Goal: Transaction & Acquisition: Register for event/course

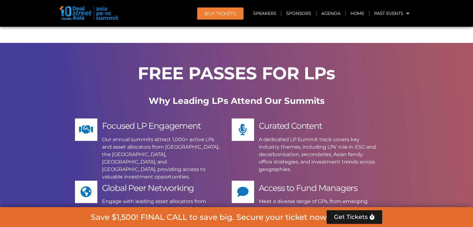
scroll to position [4730, 0]
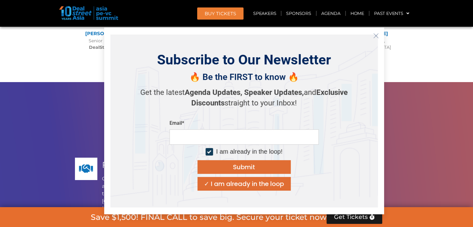
scroll to position [4636, 0]
click at [377, 36] on icon "Close" at bounding box center [376, 36] width 6 height 6
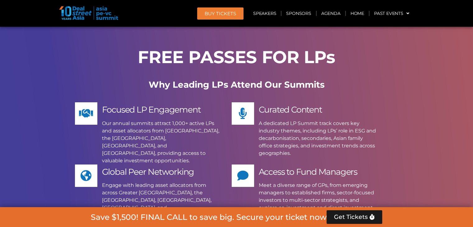
scroll to position [4730, 0]
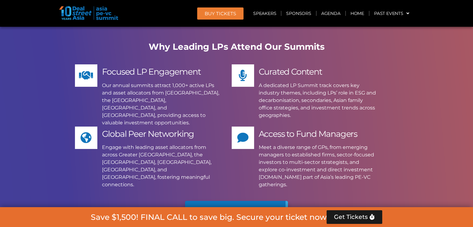
click at [231, 210] on span "Apply Now" at bounding box center [229, 214] width 57 height 9
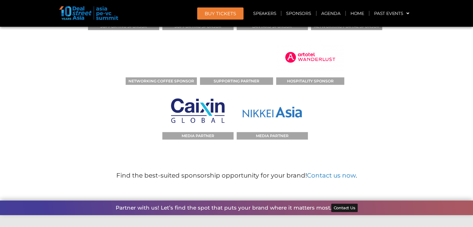
scroll to position [6559, 0]
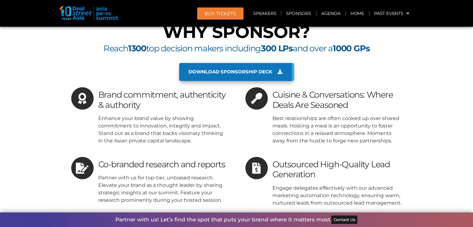
scroll to position [5789, 0]
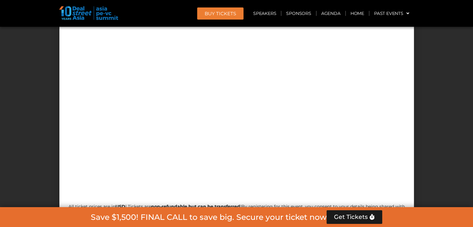
scroll to position [5591, 0]
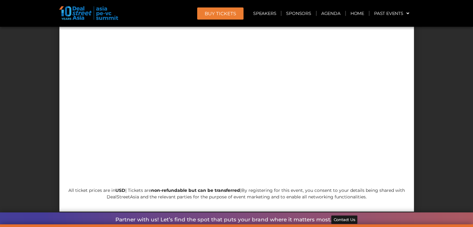
drag, startPoint x: 86, startPoint y: 149, endPoint x: 282, endPoint y: 149, distance: 196.0
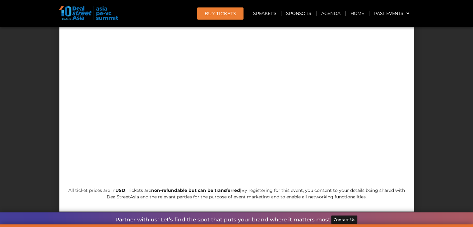
drag, startPoint x: 345, startPoint y: 151, endPoint x: 335, endPoint y: 151, distance: 10.0
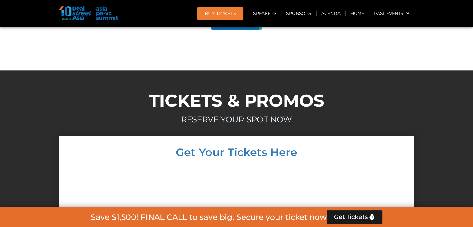
scroll to position [5373, 0]
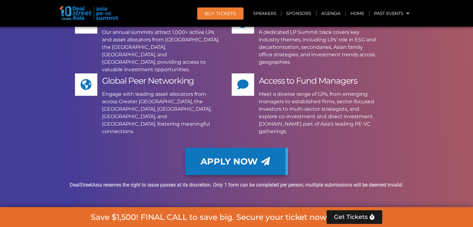
scroll to position [4782, 0]
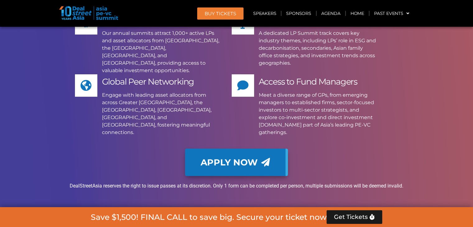
click at [168, 182] on p "DealStreetAsia reserves the right to issue passes at its discretion. Only 1 for…" at bounding box center [237, 185] width 348 height 7
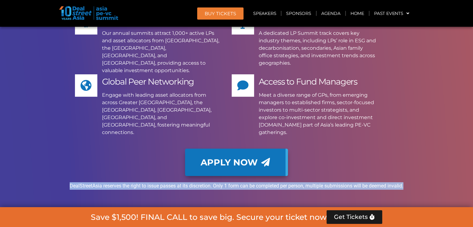
click at [168, 182] on p "DealStreetAsia reserves the right to issue passes at its discretion. Only 1 for…" at bounding box center [237, 185] width 348 height 7
click at [167, 182] on div "DealStreetAsia reserves the right to issue passes at its discretion. Only 1 for…" at bounding box center [237, 188] width 348 height 12
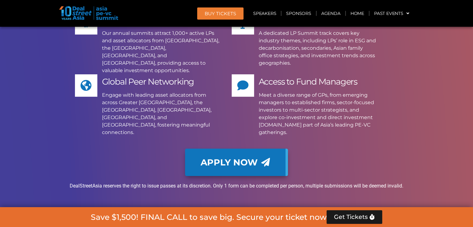
click at [170, 182] on p "DealStreetAsia reserves the right to issue passes at its discretion. Only 1 for…" at bounding box center [237, 185] width 348 height 7
click at [260, 182] on div "DealStreetAsia reserves the right to issue passes at its discretion. Only 1 for…" at bounding box center [237, 188] width 348 height 12
click at [259, 182] on p "DealStreetAsia reserves the right to issue passes at its discretion. Only 1 for…" at bounding box center [237, 185] width 348 height 7
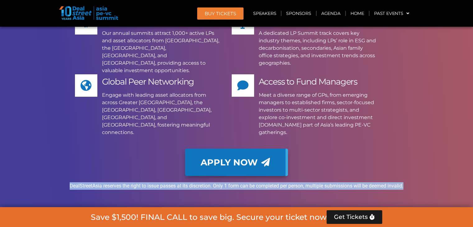
click at [259, 182] on p "DealStreetAsia reserves the right to issue passes at its discretion. Only 1 for…" at bounding box center [237, 185] width 348 height 7
click at [321, 182] on div "DealStreetAsia reserves the right to issue passes at its discretion. Only 1 for…" at bounding box center [237, 188] width 348 height 12
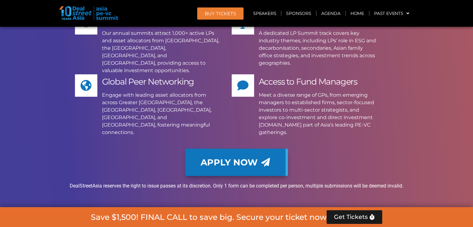
click at [323, 182] on p "DealStreetAsia reserves the right to issue passes at its discretion. Only 1 for…" at bounding box center [237, 185] width 348 height 7
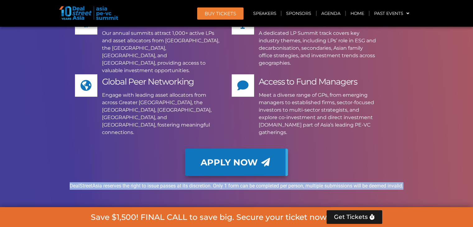
click at [323, 182] on p "DealStreetAsia reserves the right to issue passes at its discretion. Only 1 for…" at bounding box center [237, 185] width 348 height 7
click at [318, 119] on div "FREE PASSES FOR LPs Why Leading LPs Attend Our Summits Focused LP Engagement Ou…" at bounding box center [236, 74] width 355 height 275
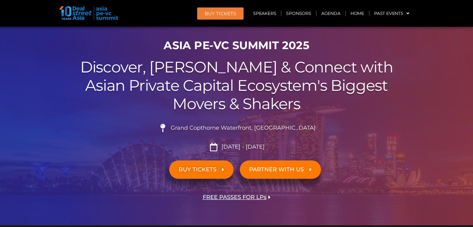
scroll to position [93, 0]
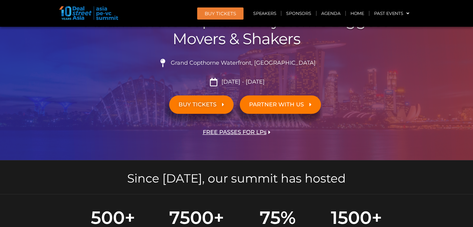
click at [261, 109] on link "PARTNER WITH US" at bounding box center [280, 105] width 81 height 18
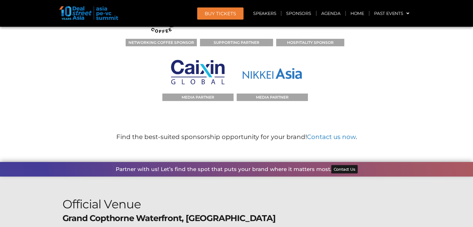
scroll to position [6626, 0]
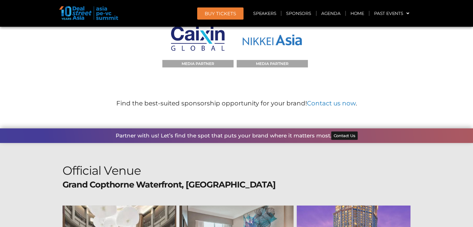
click at [193, 180] on b "Grand Copthorne Waterfront, [GEOGRAPHIC_DATA]" at bounding box center [169, 185] width 213 height 10
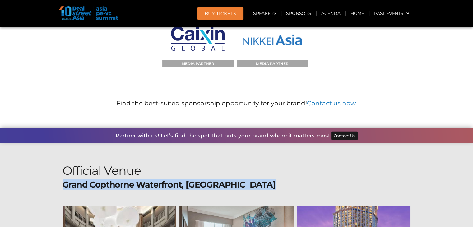
click at [193, 180] on b "Grand Copthorne Waterfront, [GEOGRAPHIC_DATA]" at bounding box center [169, 185] width 213 height 10
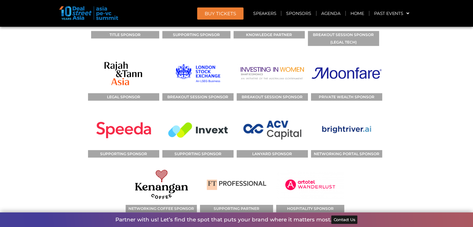
scroll to position [6564, 0]
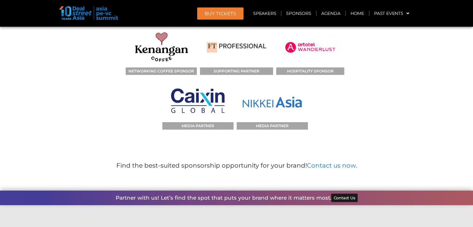
click at [352, 196] on span "Contact Us" at bounding box center [345, 198] width 22 height 4
drag, startPoint x: 376, startPoint y: 104, endPoint x: 371, endPoint y: 104, distance: 5.0
click at [376, 191] on div "Partner with us! Let’s find the spot that puts your brand where it matters most…" at bounding box center [236, 198] width 473 height 15
click at [345, 196] on span "Contact Us" at bounding box center [345, 198] width 22 height 4
click at [193, 152] on div "Find the best-suited sponsorship opportunity for your brand! Contact us now ." at bounding box center [236, 164] width 241 height 24
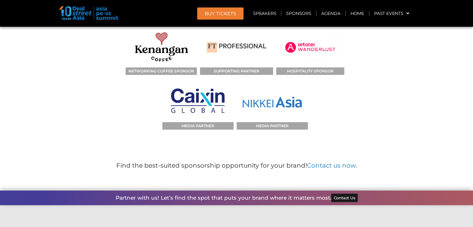
click at [194, 162] on b "Find the best-suited sponsorship opportunity for your brand! Contact us now ." at bounding box center [236, 165] width 241 height 7
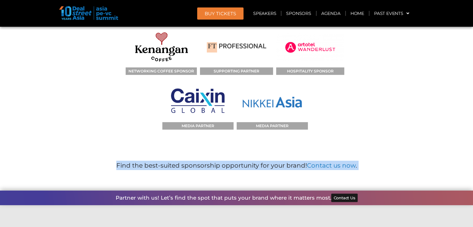
click at [194, 162] on b "Find the best-suited sponsorship opportunity for your brand! Contact us now ." at bounding box center [236, 165] width 241 height 7
click at [312, 162] on link "Contact us now" at bounding box center [331, 165] width 49 height 7
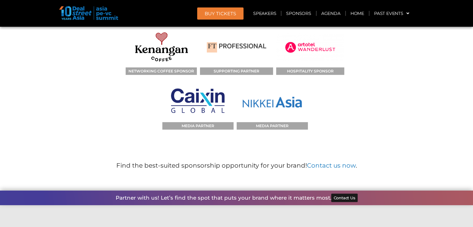
click at [391, 191] on div "Partner with us! Let’s find the spot that puts your brand where it matters most…" at bounding box center [236, 198] width 473 height 15
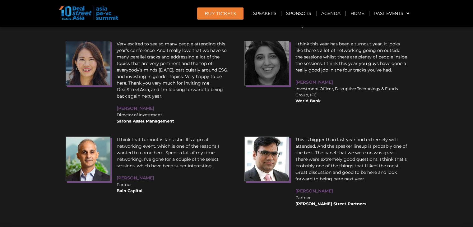
scroll to position [7532, 0]
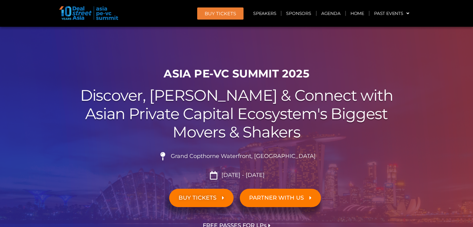
click at [251, 117] on h2 "Discover, Learn & Connect with Asian Private Capital Ecosystem's Biggest Movers…" at bounding box center [237, 114] width 348 height 55
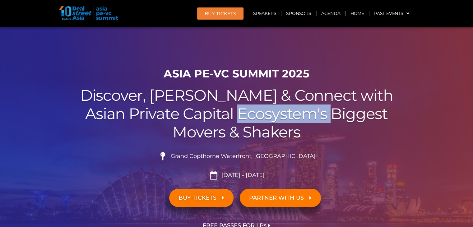
click at [251, 117] on h2 "Discover, Learn & Connect with Asian Private Capital Ecosystem's Biggest Movers…" at bounding box center [237, 114] width 348 height 55
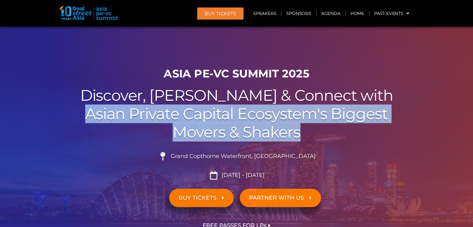
click at [251, 117] on h2 "Discover, Learn & Connect with Asian Private Capital Ecosystem's Biggest Movers…" at bounding box center [237, 114] width 348 height 55
click at [239, 137] on h2 "Discover, Learn & Connect with Asian Private Capital Ecosystem's Biggest Movers…" at bounding box center [237, 114] width 348 height 55
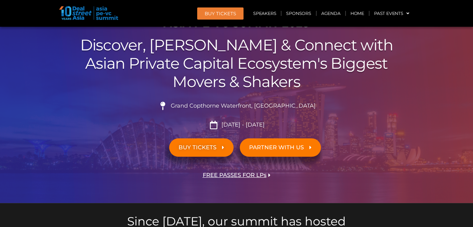
scroll to position [93, 0]
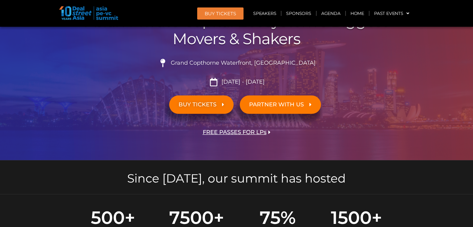
click at [248, 65] on span "Grand Copthorne Waterfront, [GEOGRAPHIC_DATA]​" at bounding box center [242, 63] width 147 height 7
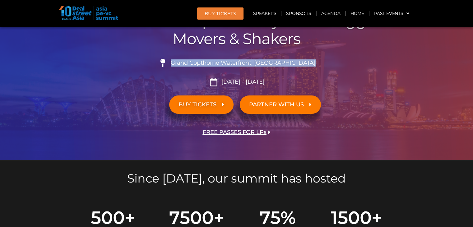
click at [248, 65] on span "Grand Copthorne Waterfront, [GEOGRAPHIC_DATA]​" at bounding box center [242, 63] width 147 height 7
click at [252, 70] on li "Grand Copthorne Waterfront, [GEOGRAPHIC_DATA]​" at bounding box center [237, 66] width 348 height 14
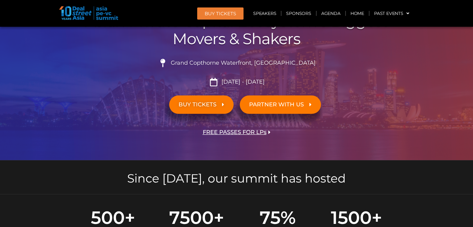
click at [252, 63] on span "Grand Copthorne Waterfront, [GEOGRAPHIC_DATA]​" at bounding box center [242, 63] width 147 height 7
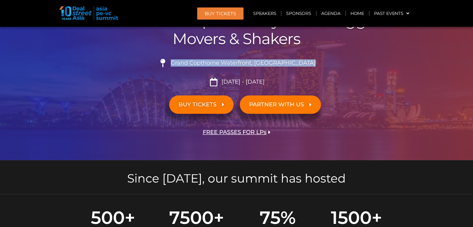
click at [252, 63] on span "Grand Copthorne Waterfront, [GEOGRAPHIC_DATA]​" at bounding box center [242, 63] width 147 height 7
click at [253, 66] on li "Grand Copthorne Waterfront, [GEOGRAPHIC_DATA]​" at bounding box center [237, 66] width 348 height 14
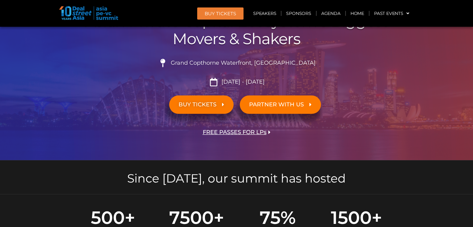
click at [126, 87] on div "ASIA PE-VC Summit 2025 Discover, Learn & Connect with Asian Private Capital Eco…" at bounding box center [236, 65] width 355 height 189
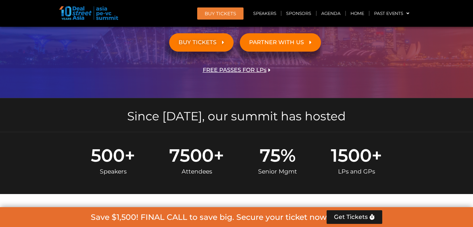
click at [264, 70] on span "FREE PASSES FOR LPs" at bounding box center [235, 70] width 64 height 6
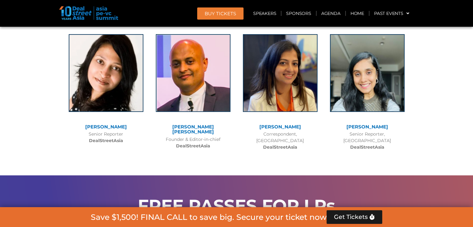
scroll to position [4595, 0]
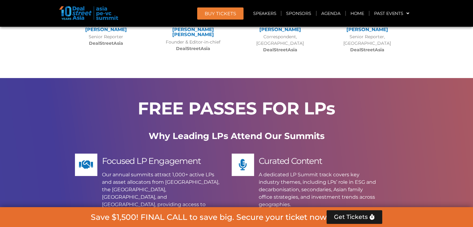
drag, startPoint x: 90, startPoint y: 92, endPoint x: 126, endPoint y: 92, distance: 36.1
click at [90, 159] on icon at bounding box center [86, 164] width 11 height 11
click at [140, 156] on span "Focused LP Engagement" at bounding box center [151, 161] width 99 height 10
click at [158, 171] on p "Our annual summits attract 1,000+ active LPs and asset allocators from [GEOGRAP…" at bounding box center [160, 193] width 117 height 45
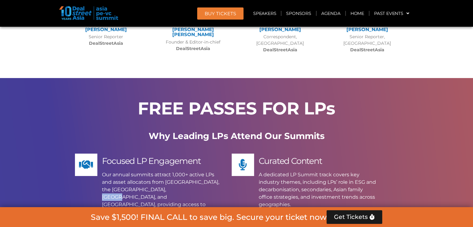
click at [158, 171] on p "Our annual summits attract 1,000+ active LPs and asset allocators from [GEOGRAP…" at bounding box center [160, 193] width 117 height 45
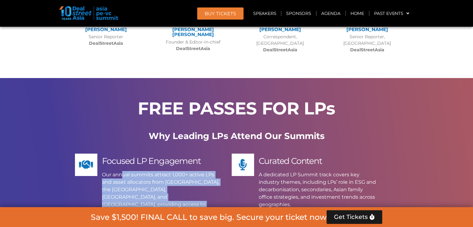
click at [177, 171] on p "Our annual summits attract 1,000+ active LPs and asset allocators from [GEOGRAP…" at bounding box center [160, 193] width 117 height 45
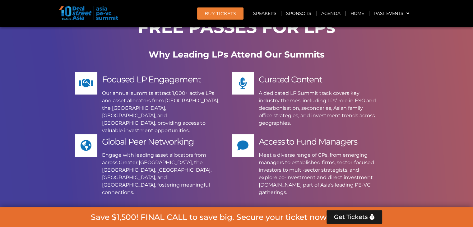
scroll to position [4720, 0]
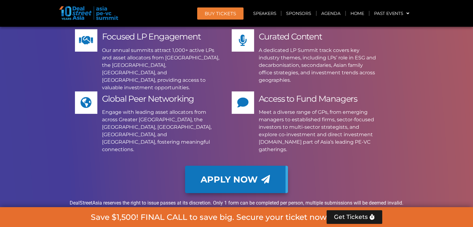
click at [202, 199] on p "DealStreetAsia reserves the right to issue passes at its discretion. Only 1 for…" at bounding box center [237, 202] width 348 height 7
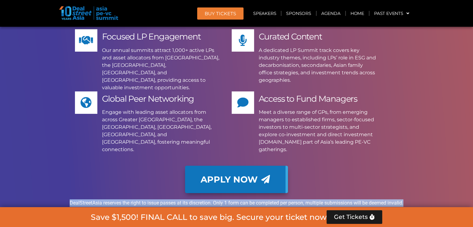
click at [202, 199] on p "DealStreetAsia reserves the right to issue passes at its discretion. Only 1 for…" at bounding box center [237, 202] width 348 height 7
click at [221, 199] on div "DealStreetAsia reserves the right to issue passes at its discretion. Only 1 for…" at bounding box center [237, 205] width 348 height 12
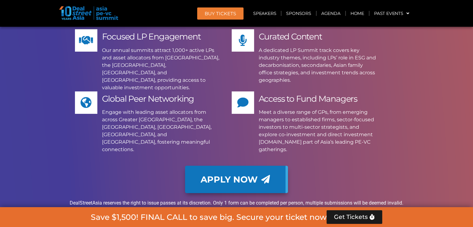
click at [235, 199] on p "DealStreetAsia reserves the right to issue passes at its discretion. Only 1 for…" at bounding box center [237, 202] width 348 height 7
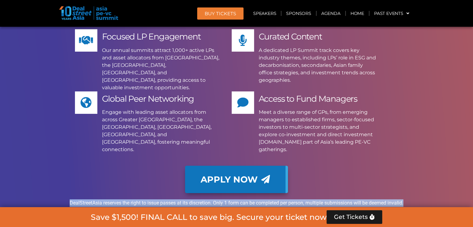
click at [235, 199] on p "DealStreetAsia reserves the right to issue passes at its discretion. Only 1 for…" at bounding box center [237, 202] width 348 height 7
click at [239, 199] on div "DealStreetAsia reserves the right to issue passes at its discretion. Only 1 for…" at bounding box center [237, 205] width 348 height 12
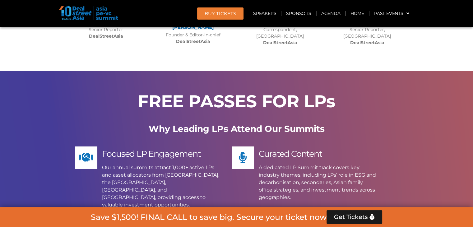
scroll to position [4689, 0]
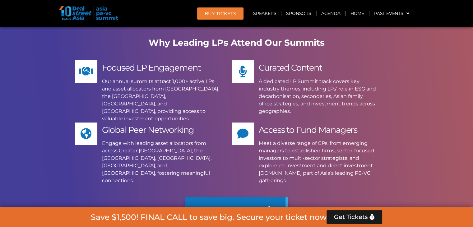
click at [251, 206] on span "Apply Now" at bounding box center [229, 210] width 57 height 9
click at [68, 197] on div "Apply Now" at bounding box center [237, 210] width 348 height 27
click at [105, 140] on p "Engage with leading asset allocators from across Greater [GEOGRAPHIC_DATA], the…" at bounding box center [160, 162] width 117 height 45
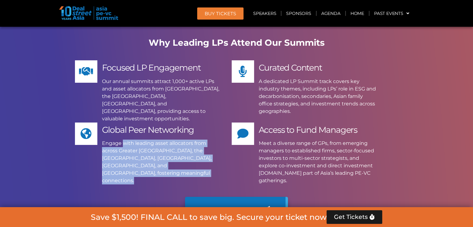
click at [105, 140] on p "Engage with leading asset allocators from across Greater [GEOGRAPHIC_DATA], the…" at bounding box center [160, 162] width 117 height 45
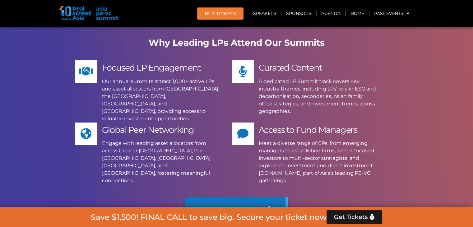
click at [108, 140] on p "Engage with leading asset allocators from across Greater [GEOGRAPHIC_DATA], the…" at bounding box center [160, 162] width 117 height 45
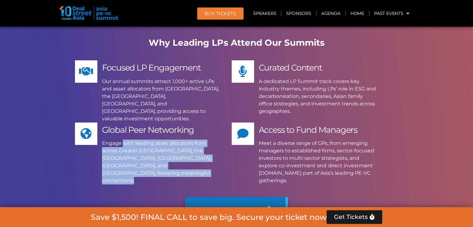
click at [108, 140] on p "Engage with leading asset allocators from across Greater [GEOGRAPHIC_DATA], the…" at bounding box center [160, 162] width 117 height 45
click at [111, 140] on p "Engage with leading asset allocators from across Greater [GEOGRAPHIC_DATA], the…" at bounding box center [160, 162] width 117 height 45
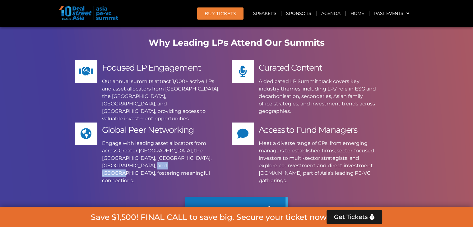
click at [111, 140] on p "Engage with leading asset allocators from across Greater [GEOGRAPHIC_DATA], the…" at bounding box center [160, 162] width 117 height 45
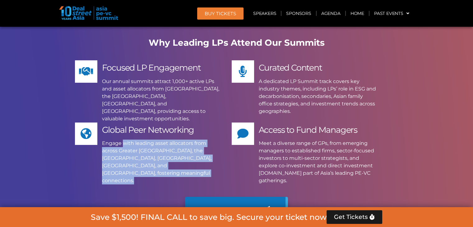
click at [111, 140] on p "Engage with leading asset allocators from across Greater [GEOGRAPHIC_DATA], the…" at bounding box center [160, 162] width 117 height 45
click at [113, 140] on p "Engage with leading asset allocators from across Greater [GEOGRAPHIC_DATA], the…" at bounding box center [160, 162] width 117 height 45
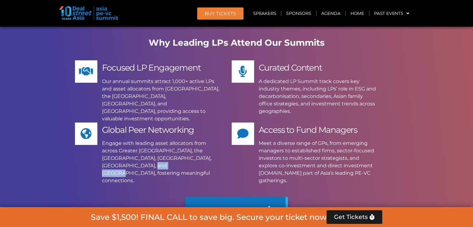
click at [113, 140] on p "Engage with leading asset allocators from across Greater [GEOGRAPHIC_DATA], the…" at bounding box center [160, 162] width 117 height 45
click at [113, 93] on div "FREE PASSES FOR LPs Why Leading LPs Attend Our Summits Focused LP Engagement Ou…" at bounding box center [236, 122] width 355 height 275
click at [120, 140] on p "Engage with leading asset allocators from across Greater [GEOGRAPHIC_DATA], the…" at bounding box center [160, 162] width 117 height 45
click at [160, 140] on p "Engage with leading asset allocators from across Greater [GEOGRAPHIC_DATA], the…" at bounding box center [160, 162] width 117 height 45
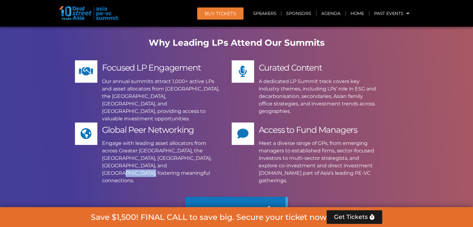
click at [160, 140] on p "Engage with leading asset allocators from across Greater [GEOGRAPHIC_DATA], the…" at bounding box center [160, 162] width 117 height 45
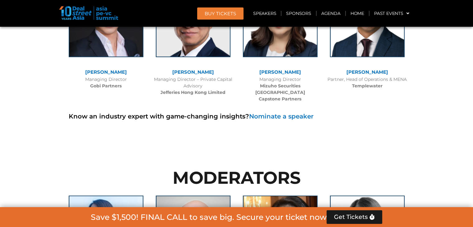
scroll to position [4086, 0]
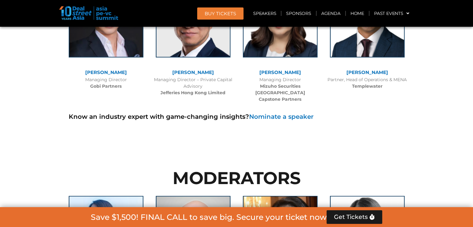
drag, startPoint x: 37, startPoint y: 115, endPoint x: 30, endPoint y: 114, distance: 7.9
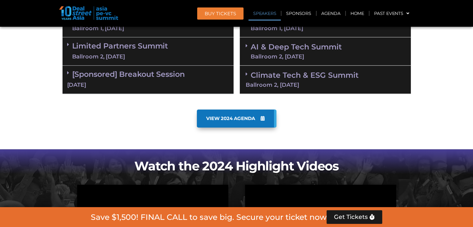
scroll to position [0, 0]
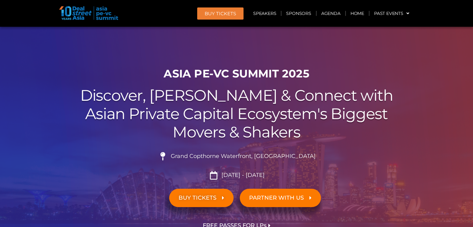
click at [267, 78] on h1 "ASIA PE-VC Summit 2025" at bounding box center [237, 73] width 348 height 13
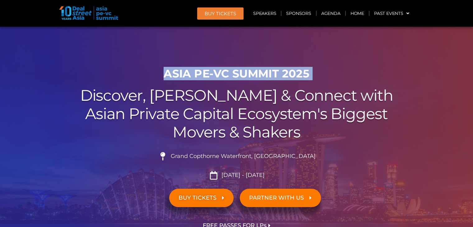
click at [267, 78] on h1 "ASIA PE-VC Summit 2025" at bounding box center [237, 73] width 348 height 13
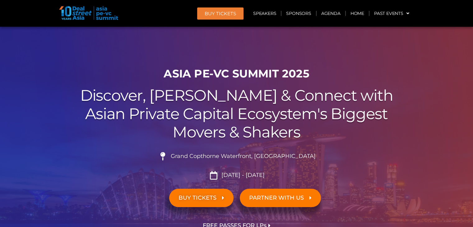
click at [263, 89] on h2 "Discover, Learn & Connect with Asian Private Capital Ecosystem's Biggest Movers…" at bounding box center [237, 114] width 348 height 55
click at [259, 96] on h2 "Discover, Learn & Connect with Asian Private Capital Ecosystem's Biggest Movers…" at bounding box center [237, 114] width 348 height 55
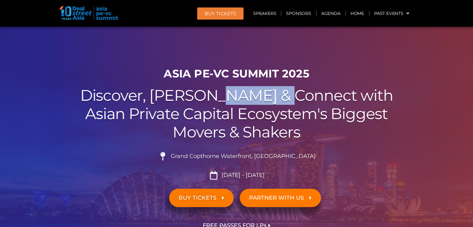
click at [259, 96] on h2 "Discover, Learn & Connect with Asian Private Capital Ecosystem's Biggest Movers…" at bounding box center [237, 114] width 348 height 55
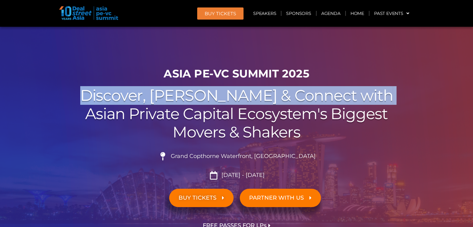
click at [259, 96] on h2 "Discover, Learn & Connect with Asian Private Capital Ecosystem's Biggest Movers…" at bounding box center [237, 114] width 348 height 55
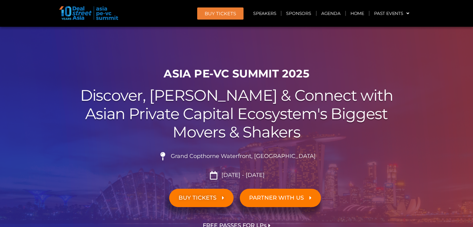
click at [256, 115] on h2 "Discover, Learn & Connect with Asian Private Capital Ecosystem's Biggest Movers…" at bounding box center [237, 114] width 348 height 55
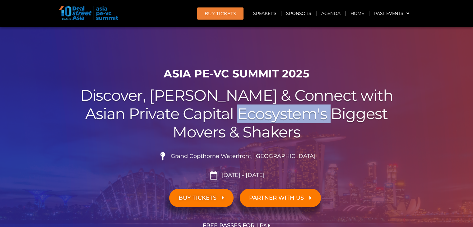
click at [256, 115] on h2 "Discover, Learn & Connect with Asian Private Capital Ecosystem's Biggest Movers…" at bounding box center [237, 114] width 348 height 55
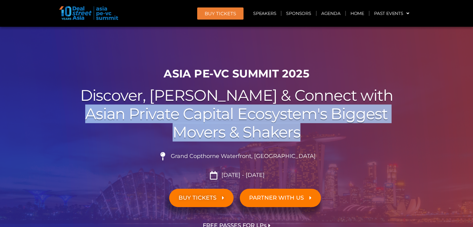
click at [256, 115] on h2 "Discover, Learn & Connect with Asian Private Capital Ecosystem's Biggest Movers…" at bounding box center [237, 114] width 348 height 55
click at [258, 134] on h2 "Discover, Learn & Connect with Asian Private Capital Ecosystem's Biggest Movers…" at bounding box center [237, 114] width 348 height 55
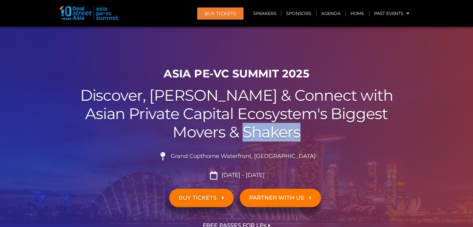
click at [258, 134] on h2 "Discover, Learn & Connect with Asian Private Capital Ecosystem's Biggest Movers…" at bounding box center [237, 114] width 348 height 55
drag, startPoint x: 260, startPoint y: 136, endPoint x: 260, endPoint y: 150, distance: 14.0
click at [260, 136] on h2 "Discover, Learn & Connect with Asian Private Capital Ecosystem's Biggest Movers…" at bounding box center [237, 114] width 348 height 55
click at [260, 156] on span "Grand Copthorne Waterfront, [GEOGRAPHIC_DATA]​" at bounding box center [242, 156] width 147 height 7
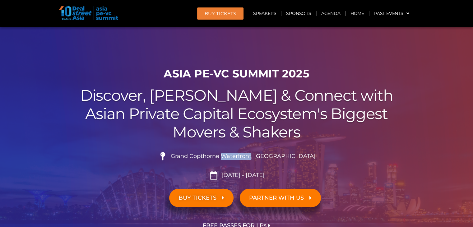
click at [260, 156] on span "Grand Copthorne Waterfront, [GEOGRAPHIC_DATA]​" at bounding box center [242, 156] width 147 height 7
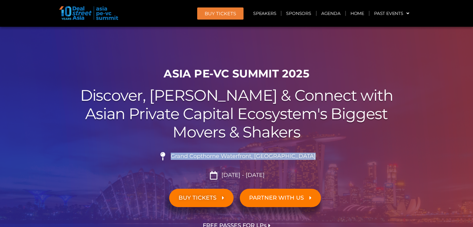
click at [260, 156] on span "Grand Copthorne Waterfront, [GEOGRAPHIC_DATA]​" at bounding box center [242, 156] width 147 height 7
click at [289, 155] on span "Grand Copthorne Waterfront, [GEOGRAPHIC_DATA]​" at bounding box center [242, 156] width 147 height 7
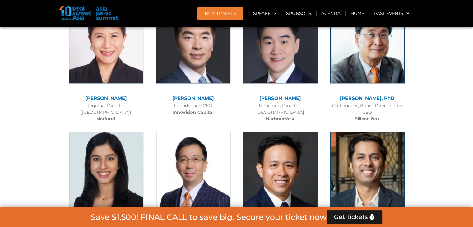
scroll to position [3358, 0]
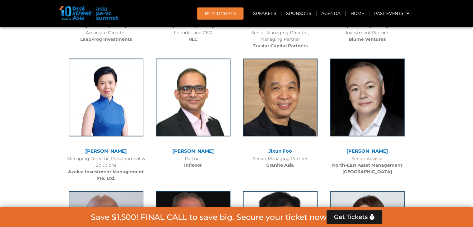
click at [239, 117] on div "Jixun Foo Senior Managing Partner Granite Asia" at bounding box center [280, 111] width 87 height 119
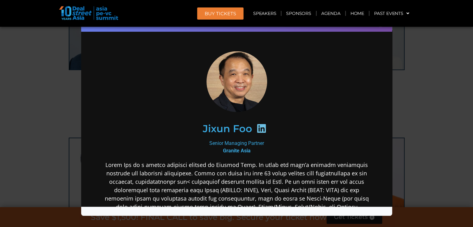
scroll to position [0, 0]
click at [428, 64] on div "Speaker Profile ×" at bounding box center [236, 113] width 473 height 227
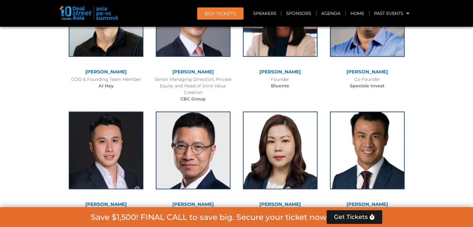
click at [238, 111] on div "[PERSON_NAME] Managing Director Mizuho Securities Singapore Capstone Partners" at bounding box center [280, 171] width 87 height 133
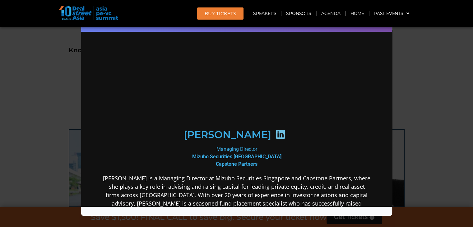
click at [404, 111] on div "Speaker Profile ×" at bounding box center [236, 113] width 473 height 227
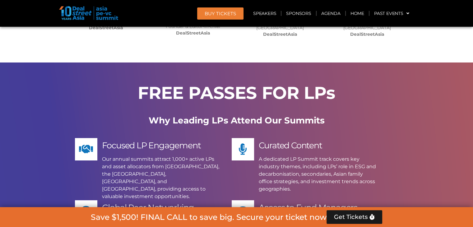
scroll to position [4600, 0]
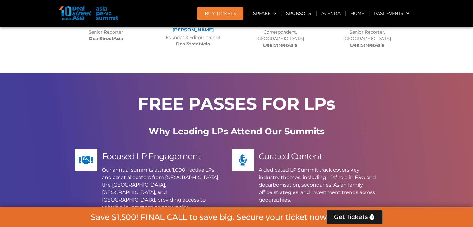
click at [228, 126] on b "Why Leading LPs Attend Our Summits" at bounding box center [237, 131] width 176 height 11
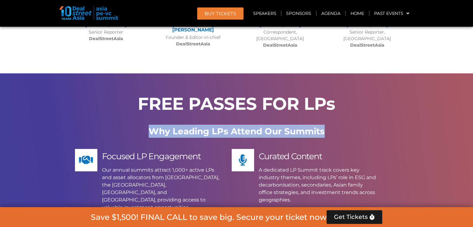
click at [228, 126] on b "Why Leading LPs Attend Our Summits" at bounding box center [237, 131] width 176 height 11
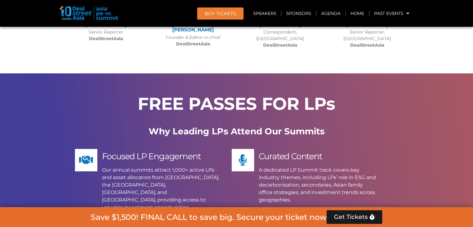
click at [227, 125] on div "Why Leading LPs Attend Our Summits" at bounding box center [237, 134] width 348 height 18
click at [222, 126] on b "Why Leading LPs Attend Our Summits" at bounding box center [237, 131] width 176 height 11
click at [217, 76] on div "FREE PASSES FOR LPs Why Leading LPs Attend Our Summits Focused LP Engagement Ou…" at bounding box center [236, 210] width 355 height 275
click at [218, 126] on b "Why Leading LPs Attend Our Summits" at bounding box center [237, 131] width 176 height 11
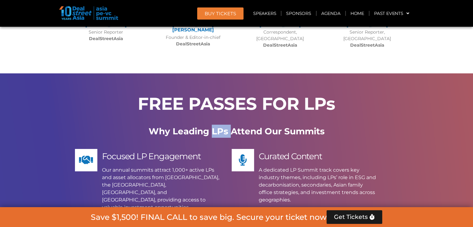
click at [218, 126] on b "Why Leading LPs Attend Our Summits" at bounding box center [237, 131] width 176 height 11
click at [220, 125] on div "Why Leading LPs Attend Our Summits" at bounding box center [237, 134] width 348 height 18
click at [220, 126] on b "Why Leading LPs Attend Our Summits" at bounding box center [237, 131] width 176 height 11
click at [221, 125] on div "Why Leading LPs Attend Our Summits" at bounding box center [237, 134] width 348 height 18
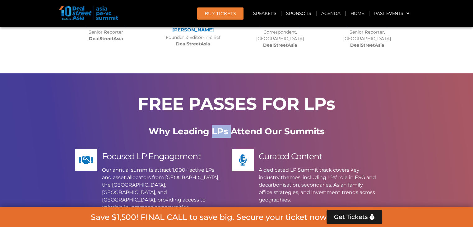
click at [221, 126] on b "Why Leading LPs Attend Our Summits" at bounding box center [237, 131] width 176 height 11
click at [223, 73] on div "FREE PASSES FOR LPs Why Leading LPs Attend Our Summits Focused LP Engagement Ou…" at bounding box center [236, 210] width 355 height 275
click at [222, 126] on b "Why Leading LPs Attend Our Summits" at bounding box center [237, 131] width 176 height 11
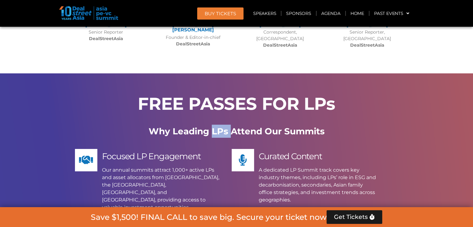
click at [223, 74] on div "FREE PASSES FOR LPs Why Leading LPs Attend Our Summits Focused LP Engagement Ou…" at bounding box center [236, 210] width 355 height 275
click at [221, 126] on b "Why Leading LPs Attend Our Summits" at bounding box center [237, 131] width 176 height 11
click at [221, 125] on div "Why Leading LPs Attend Our Summits" at bounding box center [237, 134] width 348 height 18
click at [237, 150] on span at bounding box center [243, 160] width 20 height 20
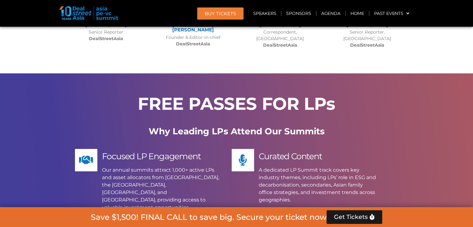
click at [229, 78] on div "FREE PASSES FOR LPs Why Leading LPs Attend Our Summits Focused LP Engagement Ou…" at bounding box center [236, 210] width 355 height 275
click at [227, 74] on div "FREE PASSES FOR LPs Why Leading LPs Attend Our Summits Focused LP Engagement Ou…" at bounding box center [236, 210] width 355 height 275
click at [274, 126] on b "Why Leading LPs Attend Our Summits" at bounding box center [237, 131] width 176 height 11
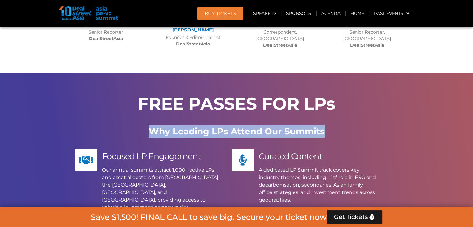
click at [274, 126] on b "Why Leading LPs Attend Our Summits" at bounding box center [237, 131] width 176 height 11
click at [278, 125] on div "Why Leading LPs Attend Our Summits" at bounding box center [237, 134] width 348 height 18
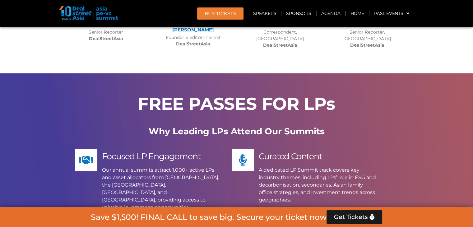
click at [277, 126] on b "Why Leading LPs Attend Our Summits" at bounding box center [237, 131] width 176 height 11
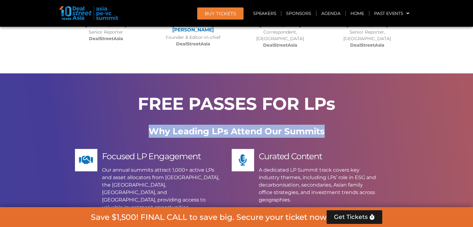
click at [277, 126] on b "Why Leading LPs Attend Our Summits" at bounding box center [237, 131] width 176 height 11
click at [280, 125] on div "Why Leading LPs Attend Our Summits" at bounding box center [237, 134] width 348 height 18
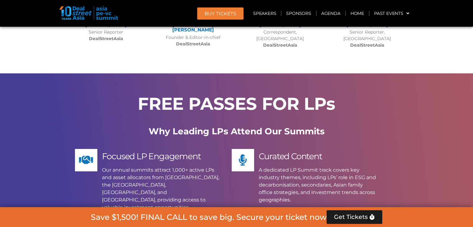
click at [281, 126] on b "Why Leading LPs Attend Our Summits" at bounding box center [237, 131] width 176 height 11
click at [281, 125] on div "Why Leading LPs Attend Our Summits" at bounding box center [237, 134] width 348 height 18
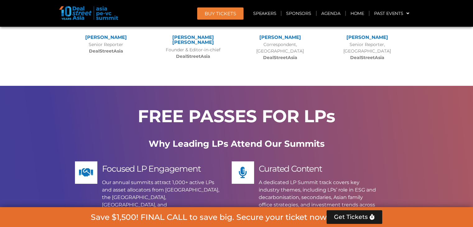
click at [284, 138] on b "Why Leading LPs Attend Our Summits" at bounding box center [237, 143] width 176 height 11
click at [282, 138] on b "Why Leading LPs Attend Our Summits" at bounding box center [237, 143] width 176 height 11
click at [283, 137] on div "Why Leading LPs Attend Our Summits" at bounding box center [237, 146] width 348 height 18
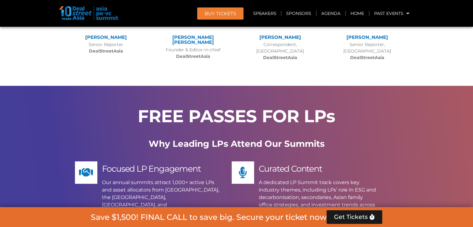
click at [283, 138] on b "Why Leading LPs Attend Our Summits" at bounding box center [237, 143] width 176 height 11
click at [285, 137] on div "Why Leading LPs Attend Our Summits" at bounding box center [237, 146] width 348 height 18
click at [283, 138] on b "Why Leading LPs Attend Our Summits" at bounding box center [237, 143] width 176 height 11
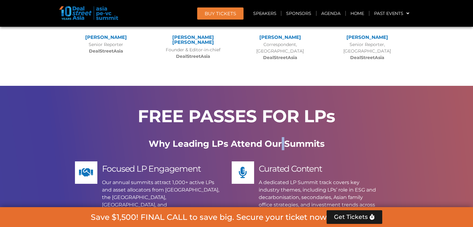
click at [283, 137] on div "Why Leading LPs Attend Our Summits" at bounding box center [237, 146] width 348 height 18
click at [284, 164] on span "Curated Content" at bounding box center [290, 169] width 63 height 10
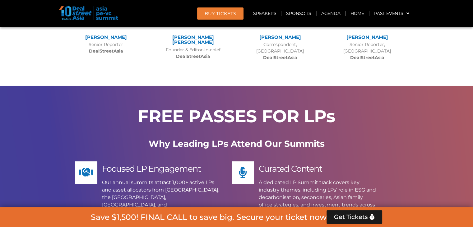
click at [285, 137] on div "Why Leading LPs Attend Our Summits" at bounding box center [237, 146] width 348 height 18
click at [285, 164] on span "Curated Content" at bounding box center [290, 169] width 63 height 10
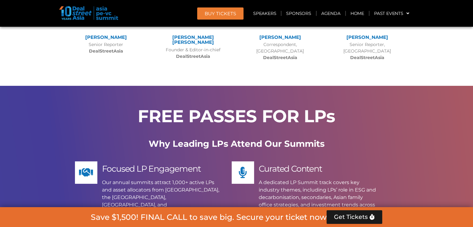
click at [283, 138] on b "Why Leading LPs Attend Our Summits" at bounding box center [237, 143] width 176 height 11
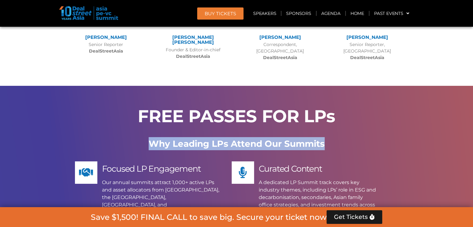
drag, startPoint x: 283, startPoint y: 71, endPoint x: 288, endPoint y: 72, distance: 4.7
click at [285, 138] on b "Why Leading LPs Attend Our Summits" at bounding box center [237, 143] width 176 height 11
click at [290, 137] on div "Why Leading LPs Attend Our Summits" at bounding box center [237, 146] width 348 height 18
